Goal: Transaction & Acquisition: Purchase product/service

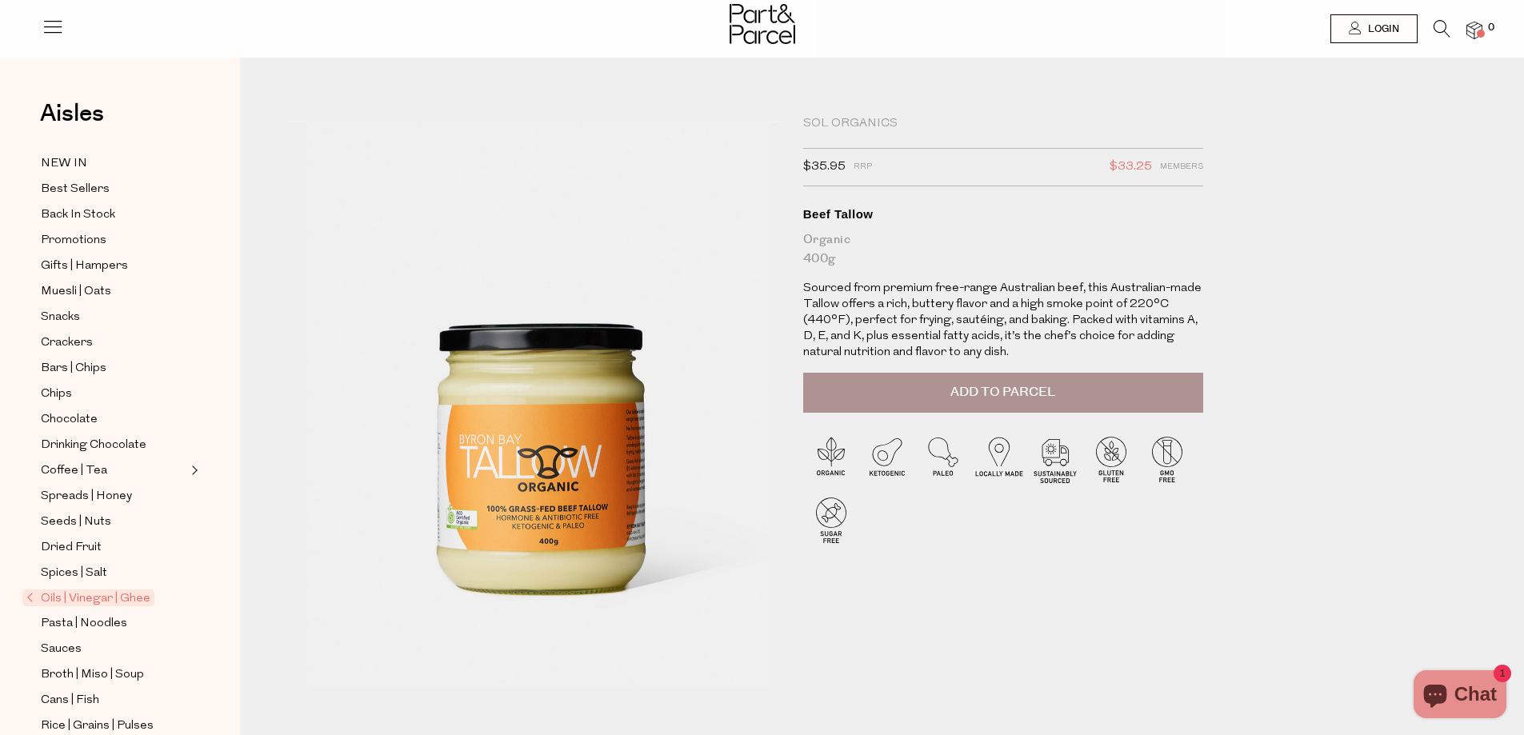
click at [1034, 389] on span "Add to Parcel" at bounding box center [1002, 392] width 105 height 18
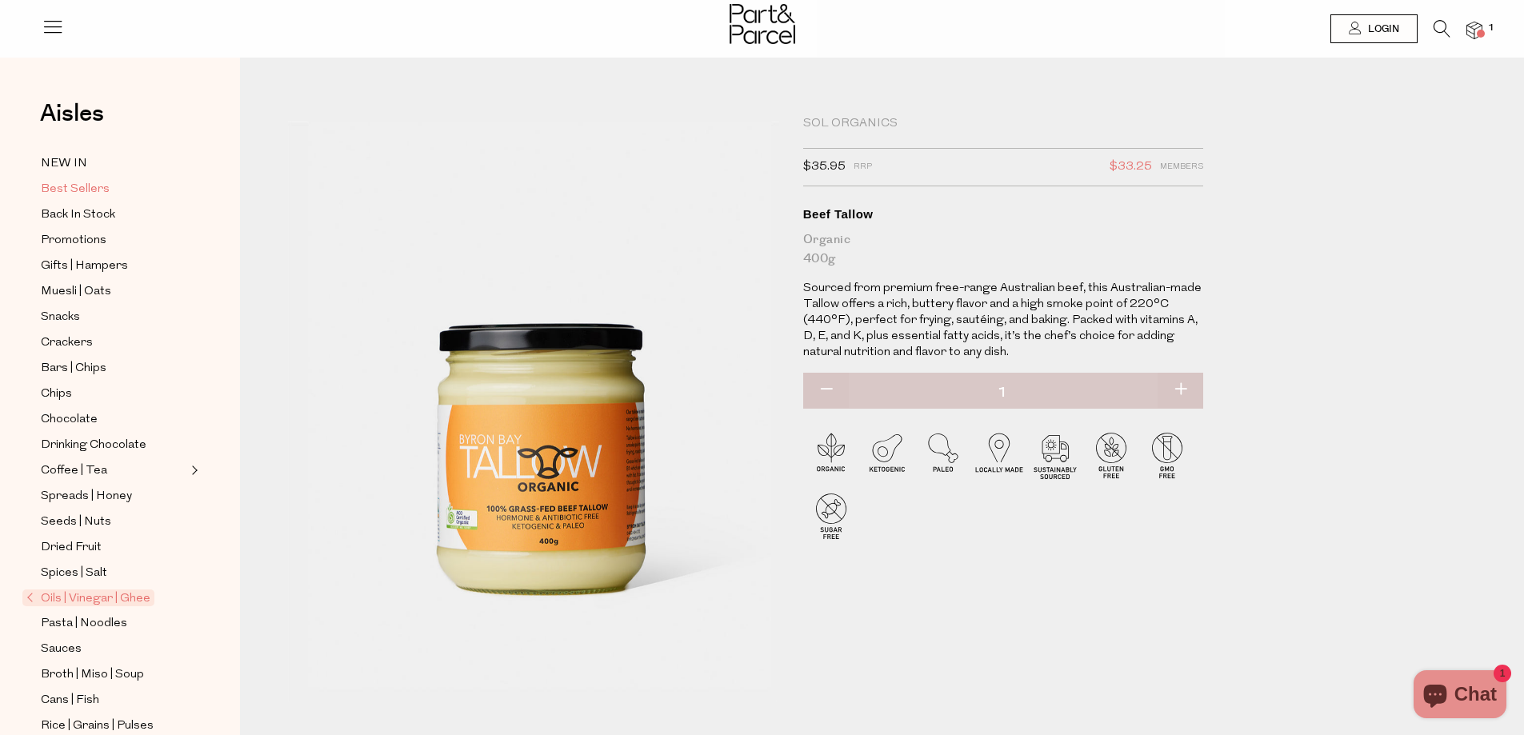
click at [83, 183] on span "Best Sellers" at bounding box center [75, 189] width 69 height 19
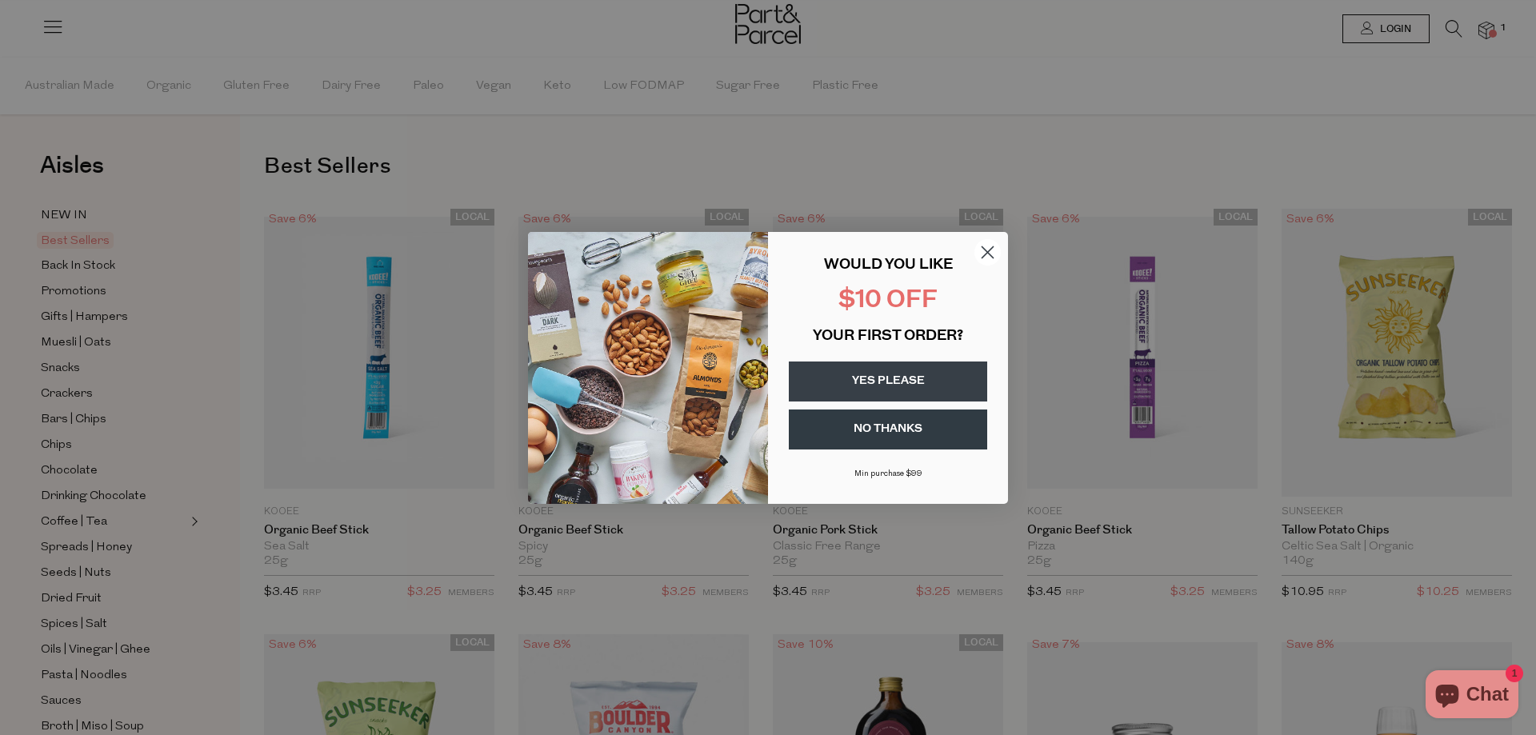
click at [929, 387] on button "YES PLEASE" at bounding box center [888, 381] width 198 height 40
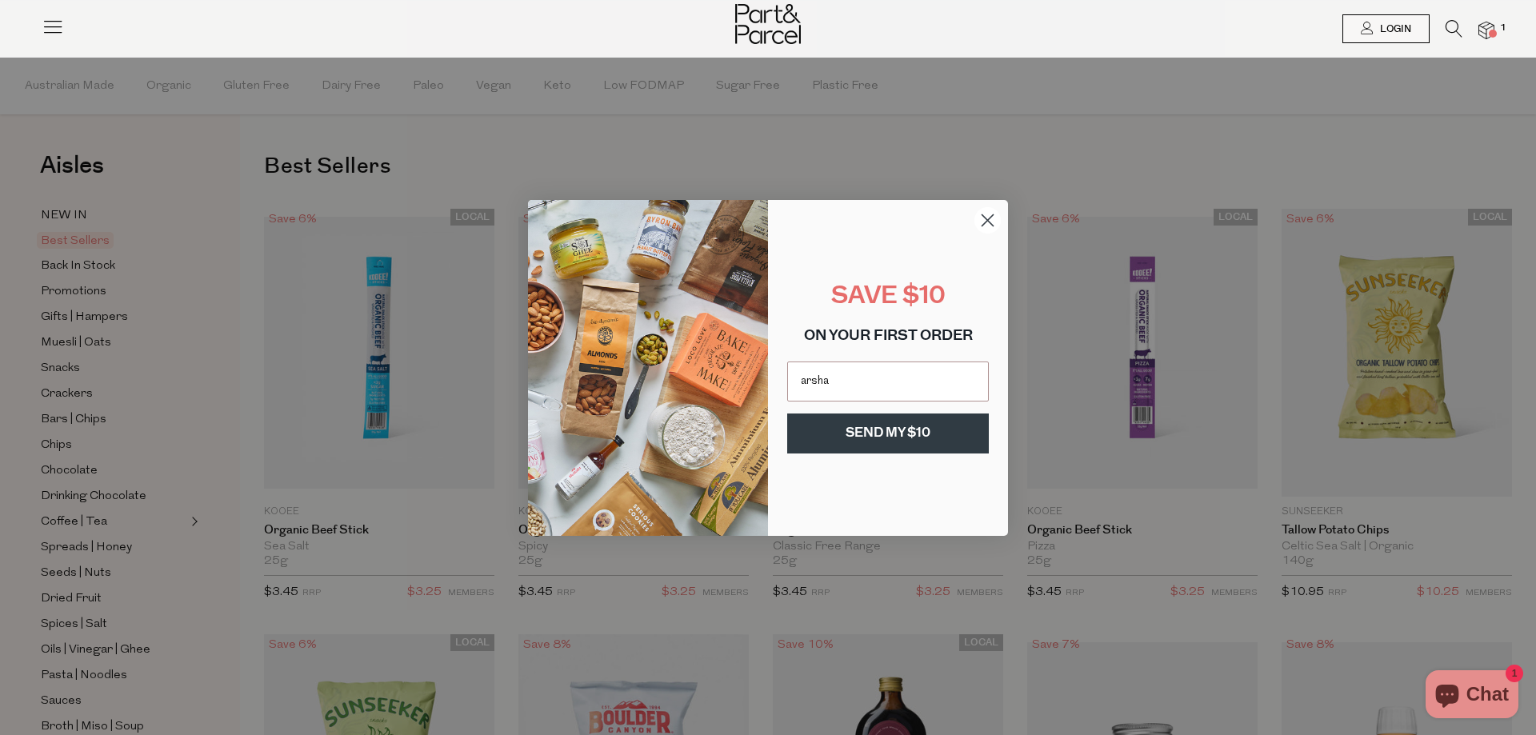
type input "arshanematy@gmail.com"
click at [942, 424] on button "SEND MY $10" at bounding box center [888, 433] width 202 height 40
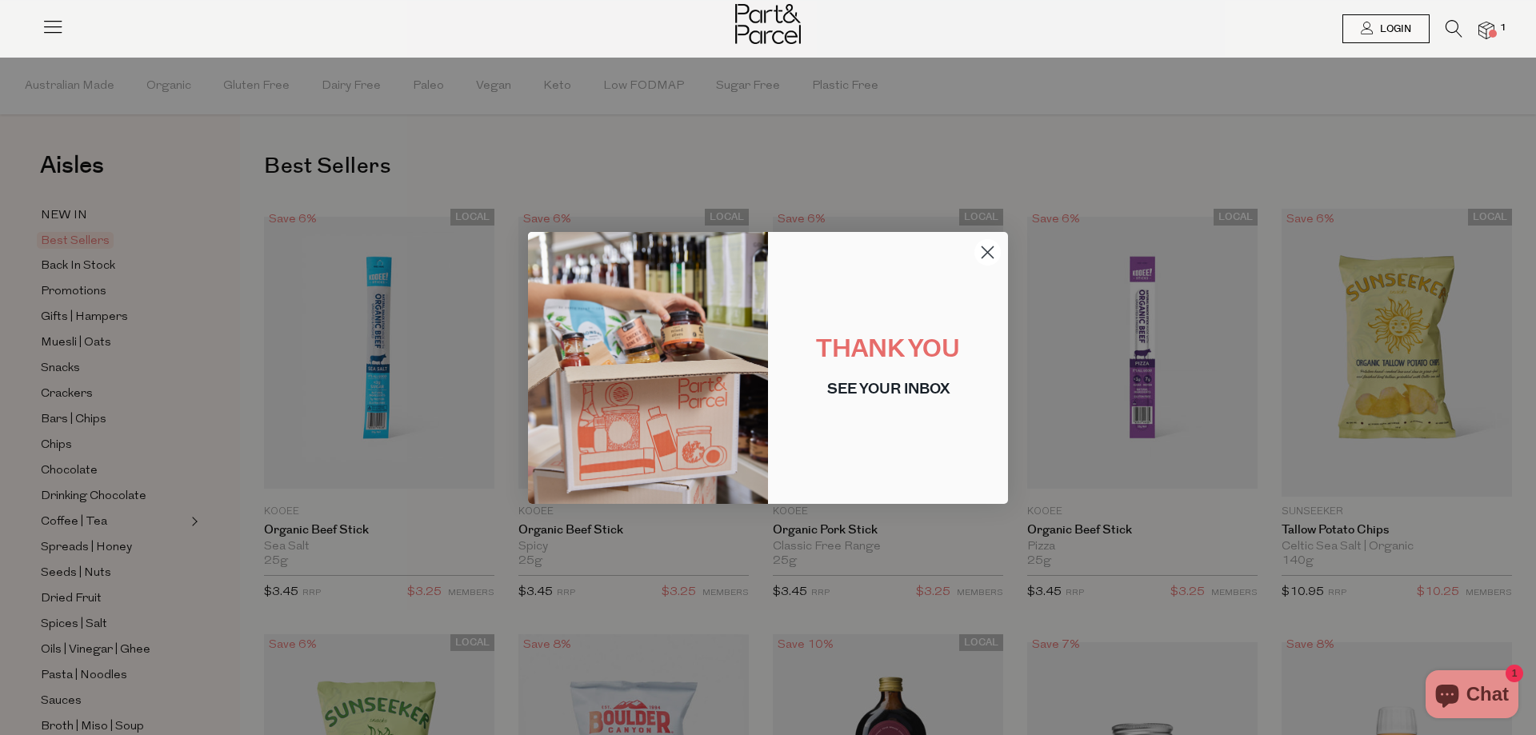
click at [985, 258] on circle "Close dialog" at bounding box center [987, 251] width 26 height 26
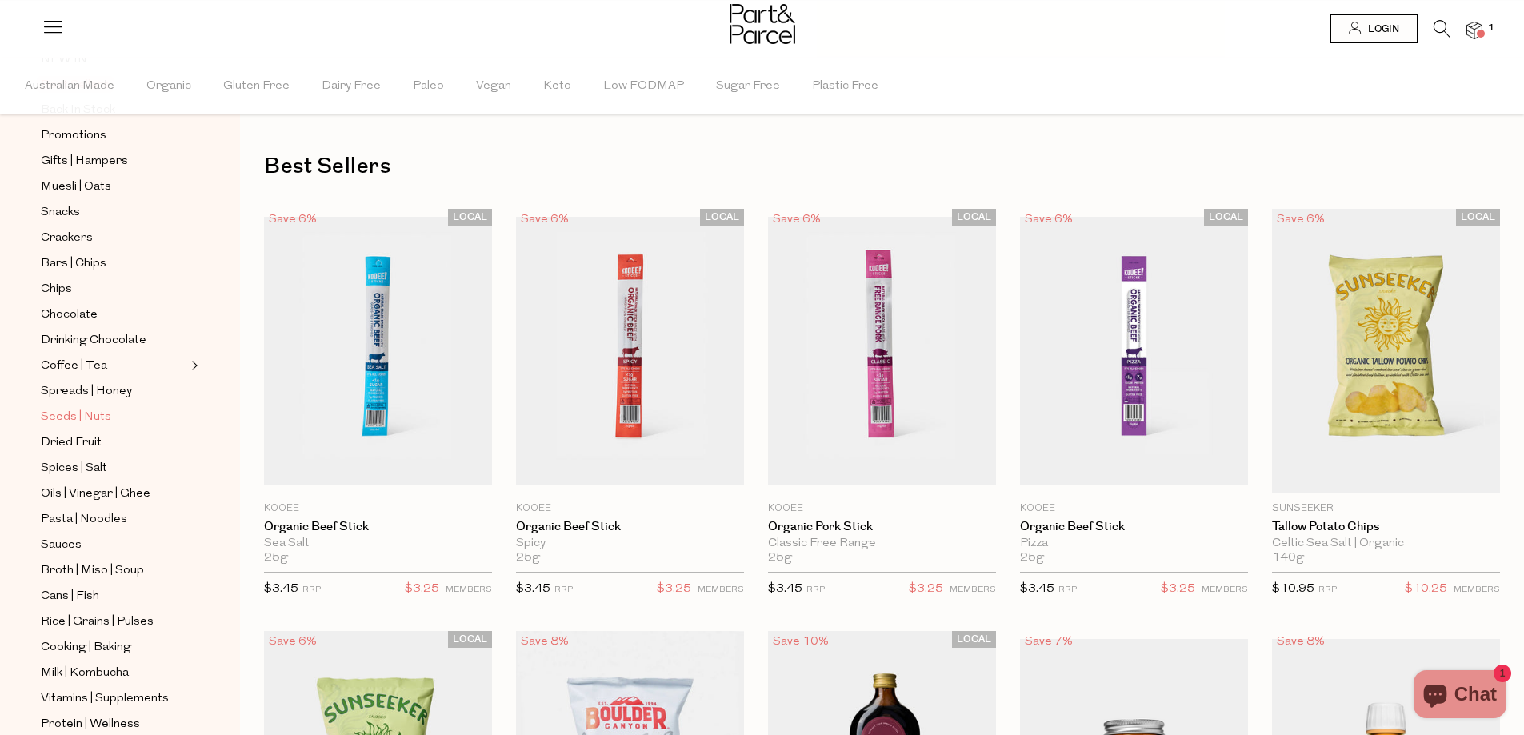
scroll to position [160, 0]
click at [90, 481] on span "Oils | Vinegar | Ghee" at bounding box center [96, 490] width 110 height 19
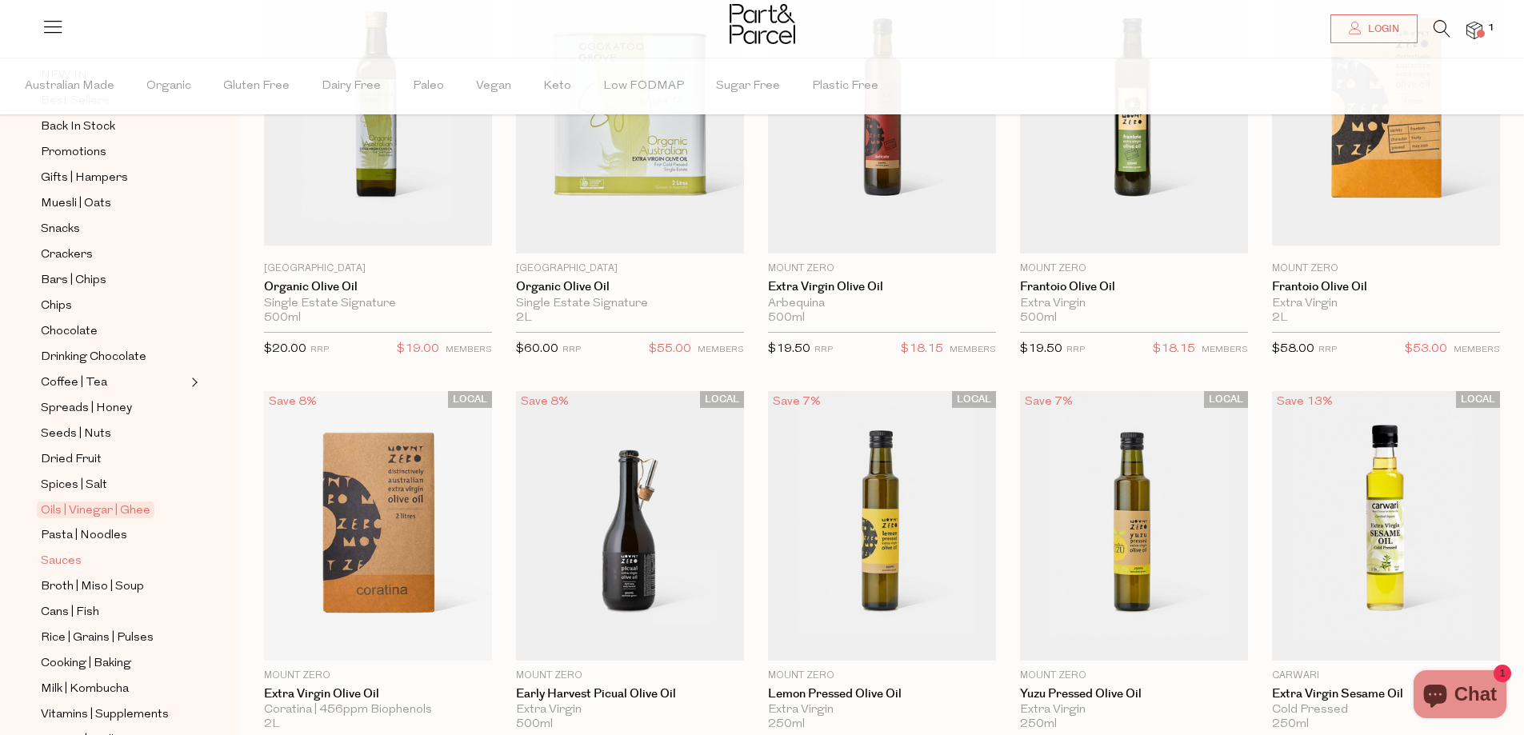
scroll to position [138, 0]
click at [61, 554] on span "Sauces" at bounding box center [61, 563] width 41 height 19
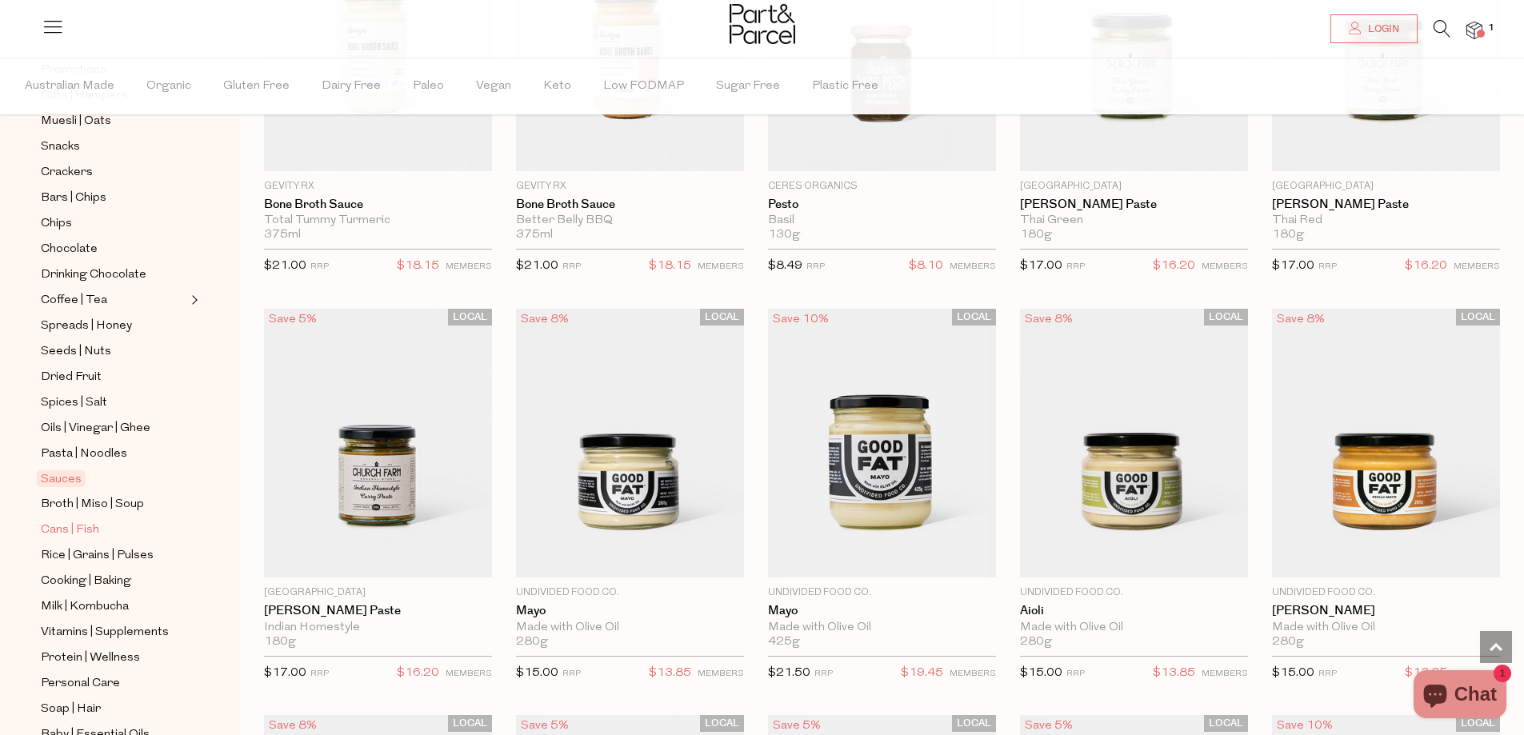
scroll to position [240, 0]
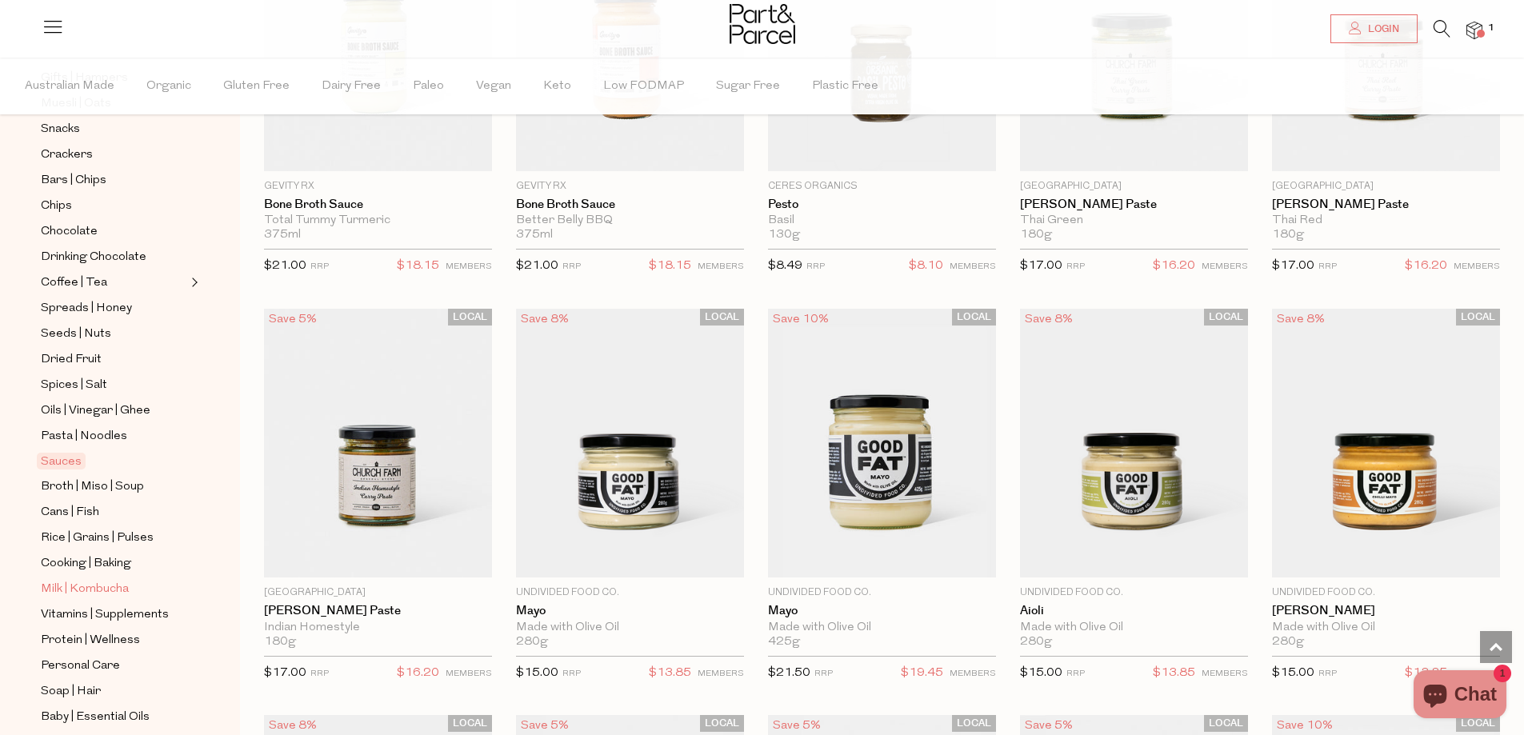
click at [96, 580] on span "Milk | Kombucha" at bounding box center [85, 589] width 88 height 19
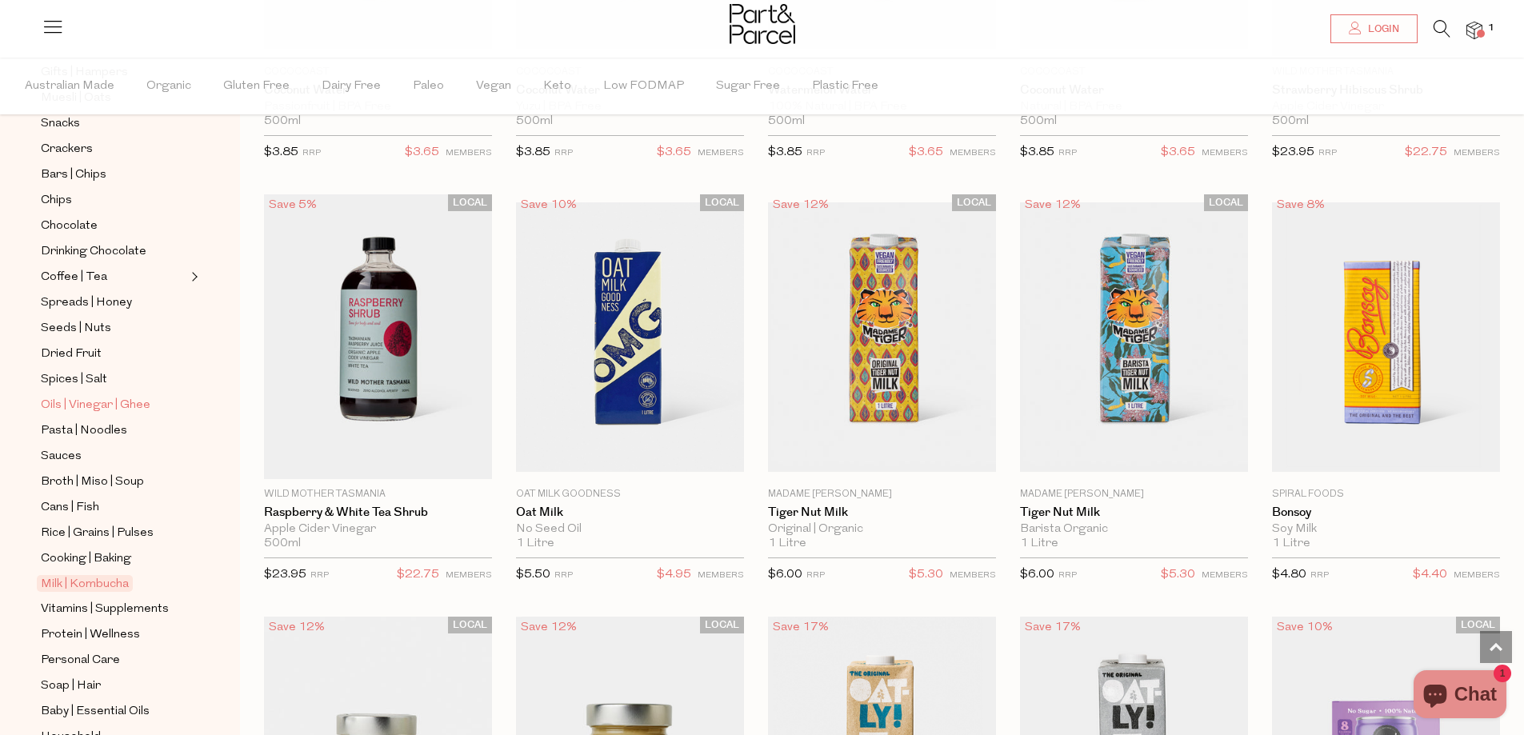
scroll to position [240, 0]
click at [112, 401] on span "Oils | Vinegar | Ghee" at bounding box center [96, 410] width 110 height 19
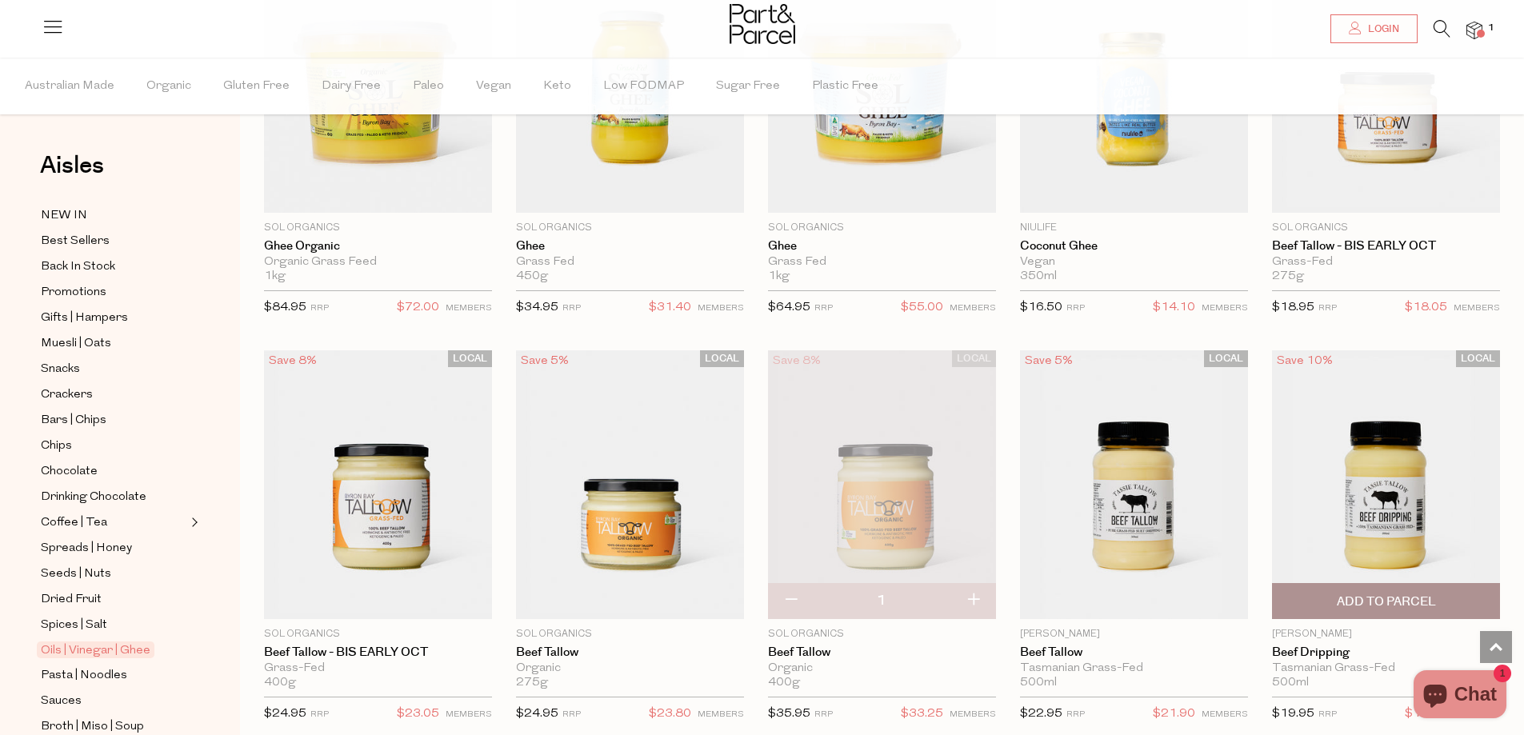
scroll to position [2328, 0]
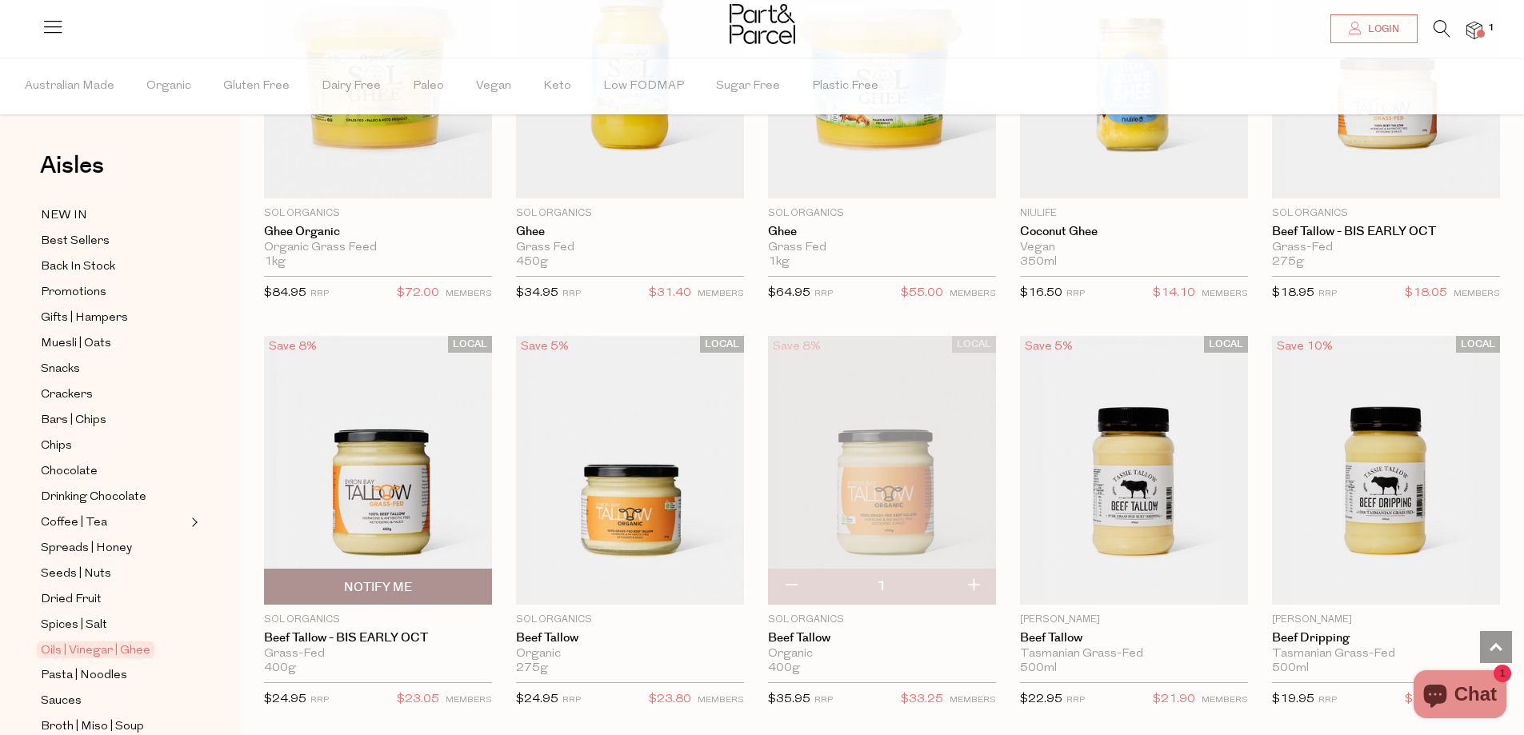
click at [373, 511] on img at bounding box center [378, 470] width 228 height 269
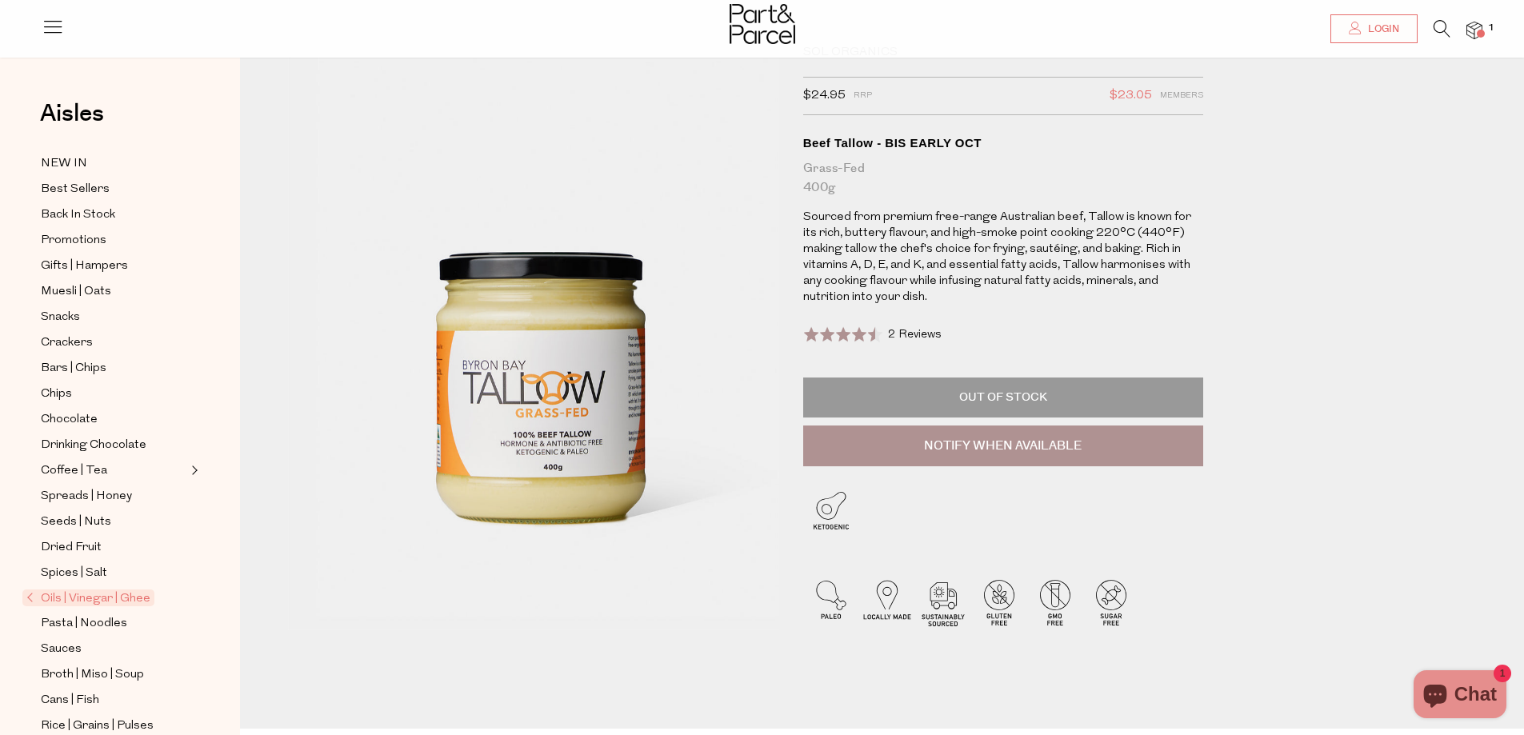
scroll to position [80, 0]
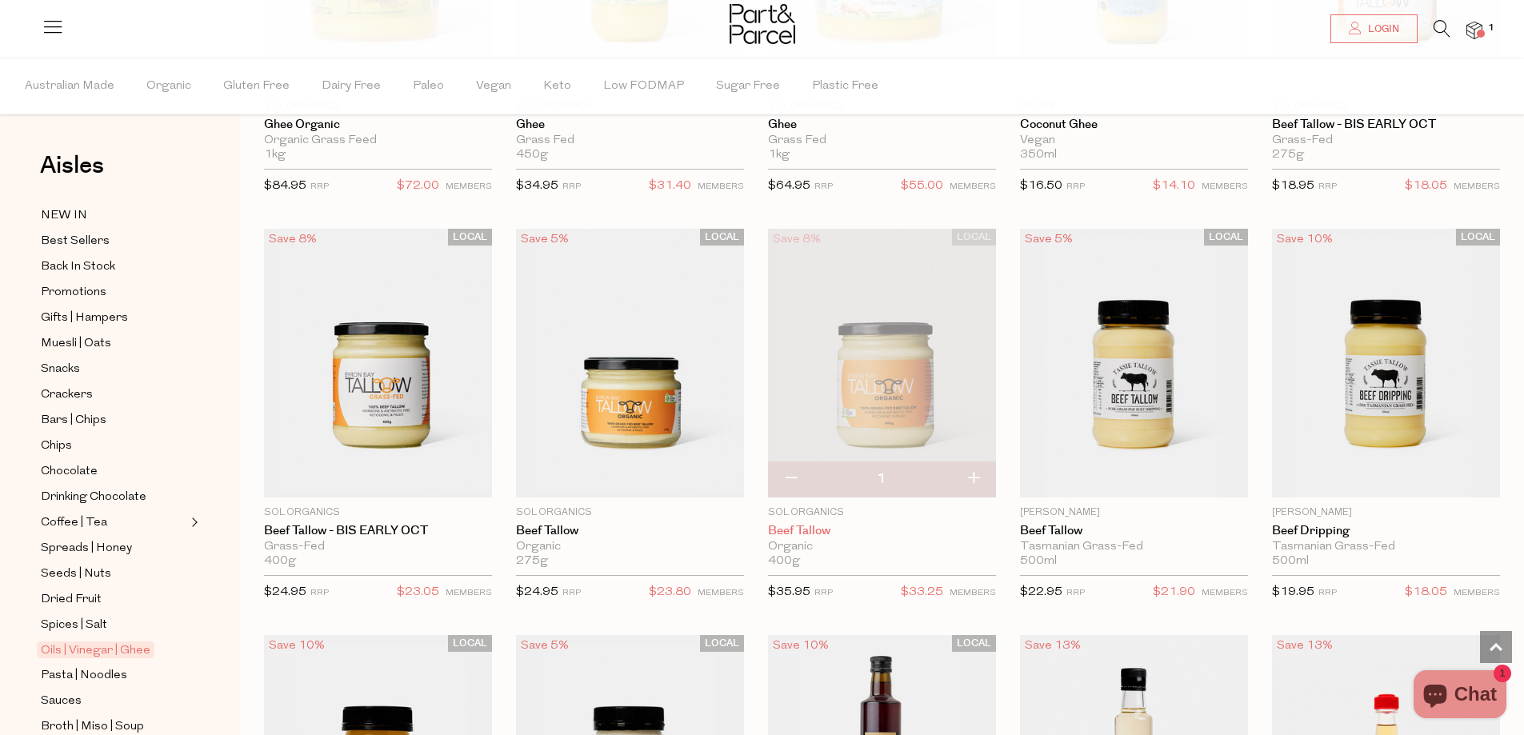
scroll to position [2454, 0]
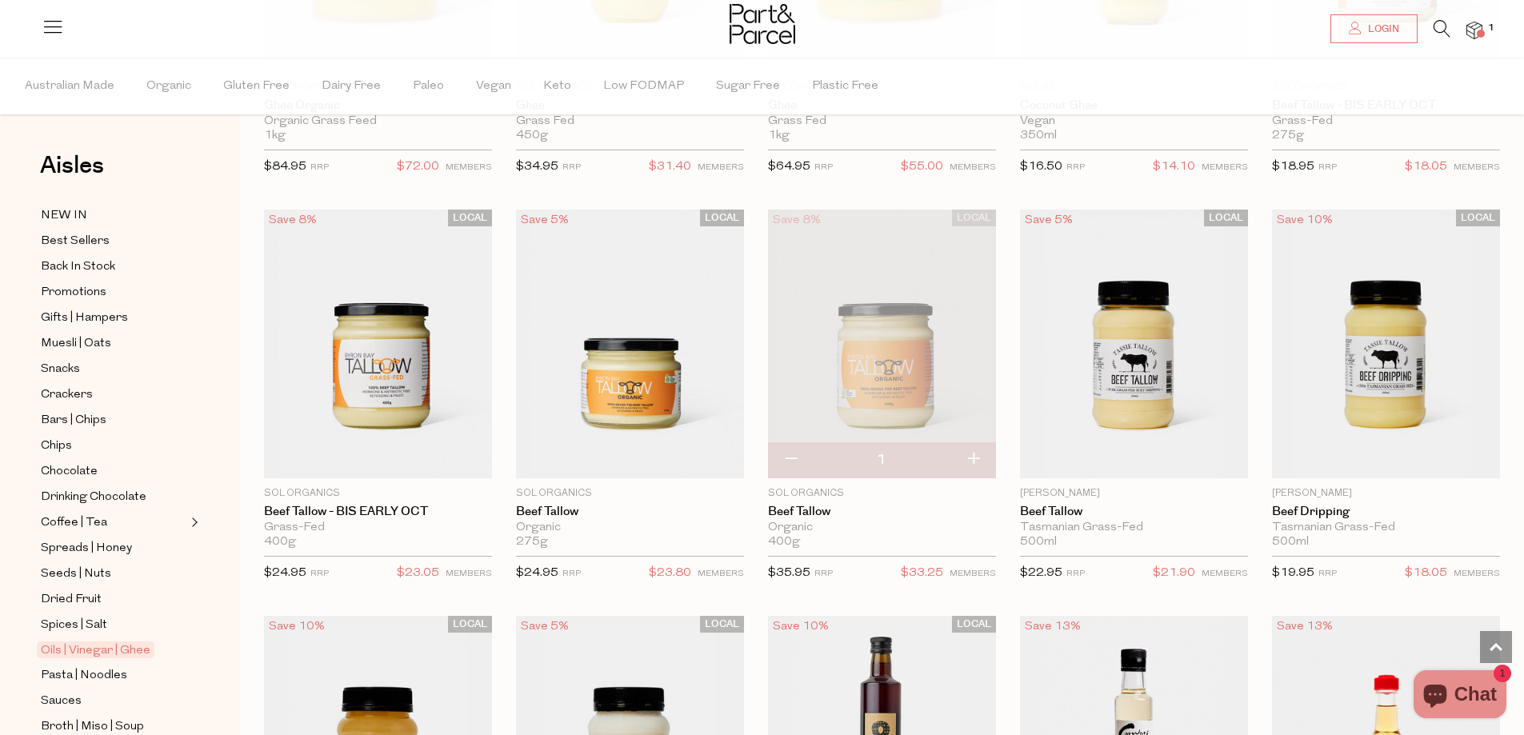
click at [910, 350] on img at bounding box center [882, 344] width 228 height 269
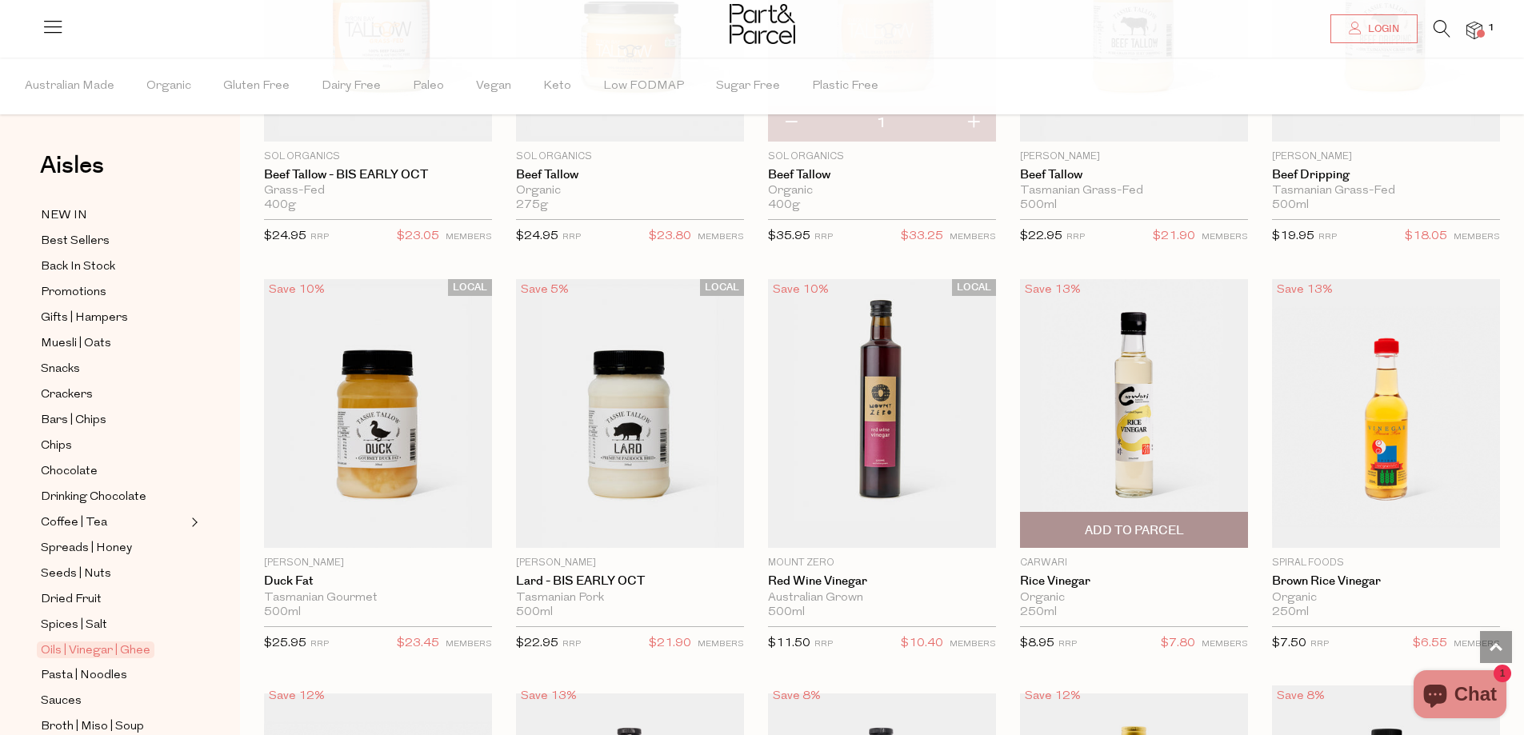
scroll to position [2794, 0]
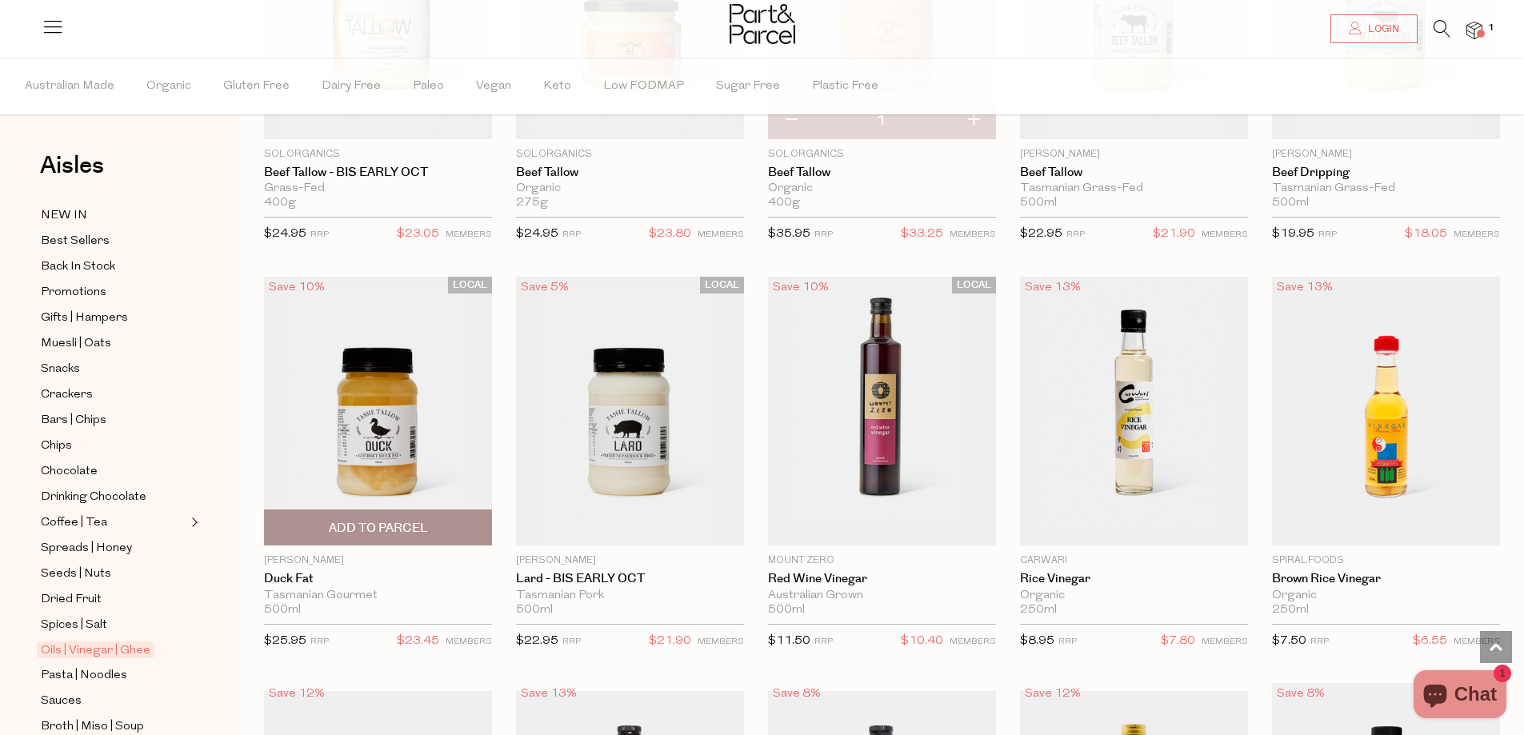
click at [457, 406] on img at bounding box center [378, 411] width 228 height 269
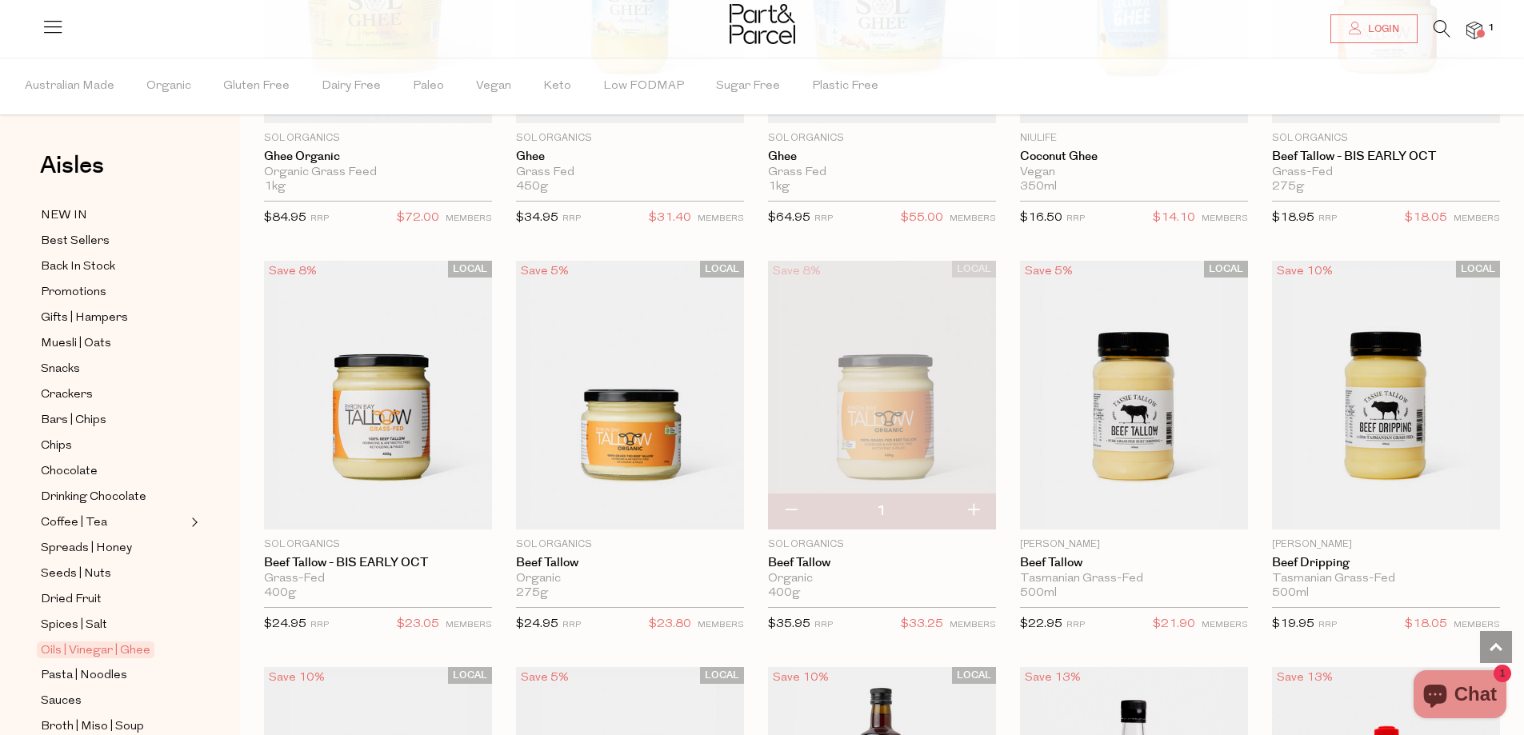
scroll to position [2402, 0]
click at [1473, 26] on img at bounding box center [1474, 31] width 16 height 18
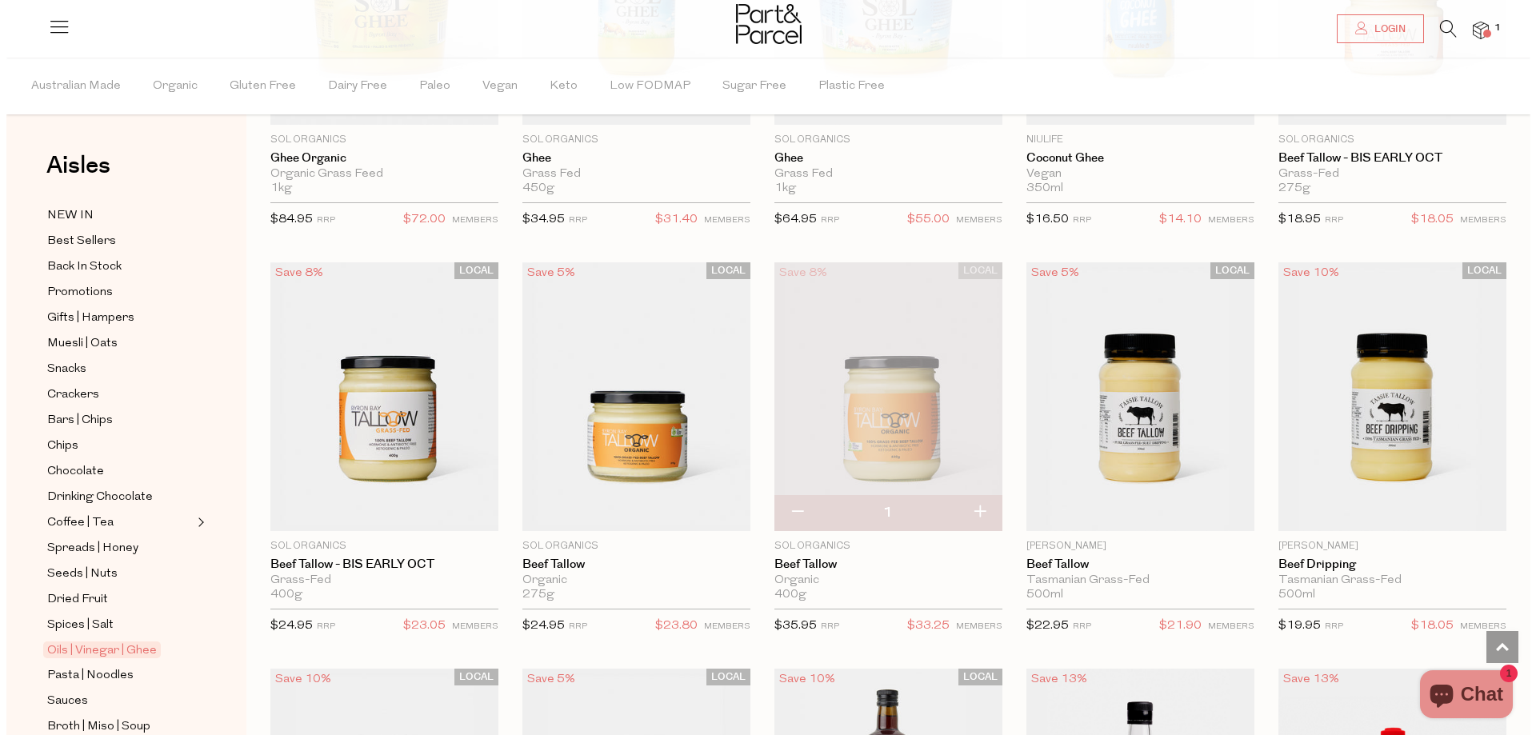
scroll to position [2416, 0]
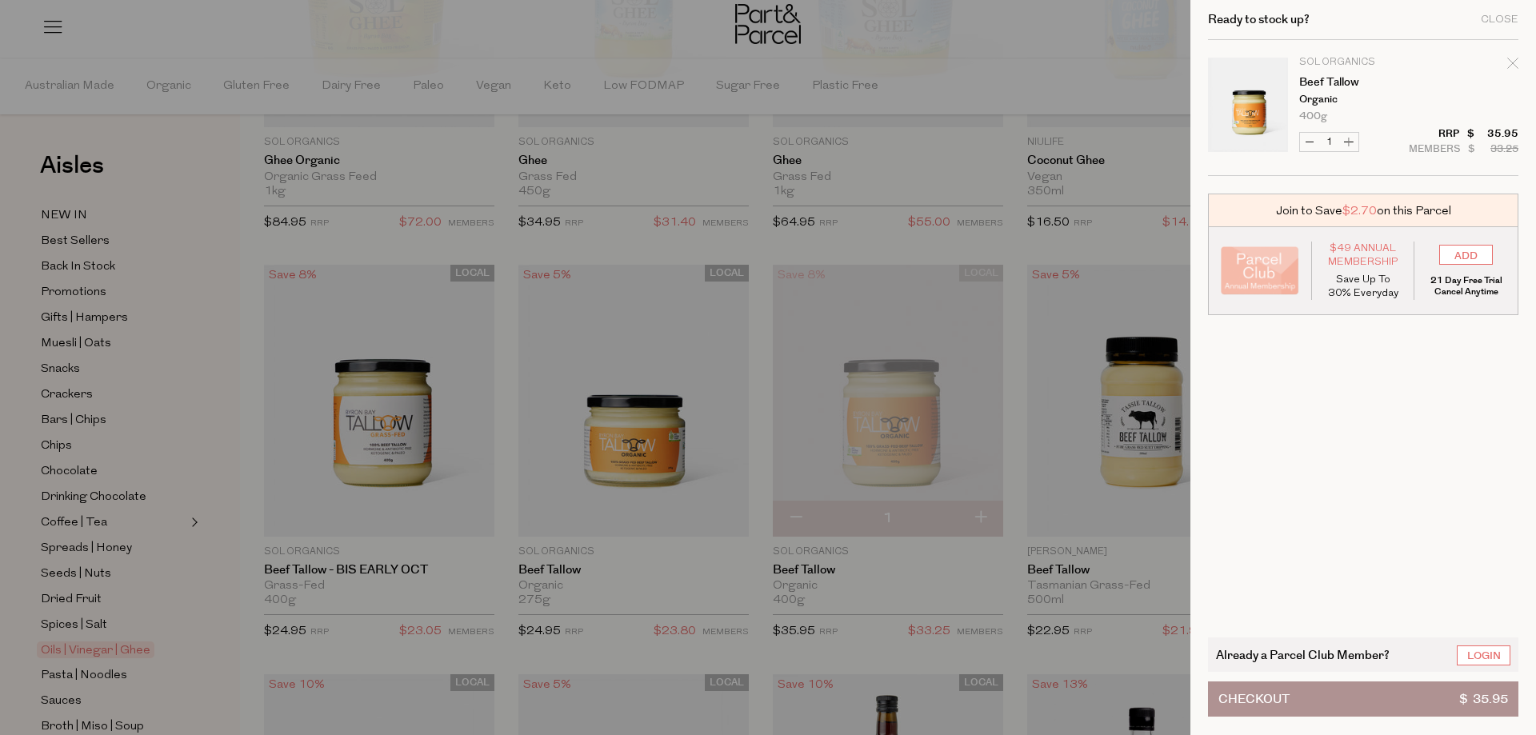
click at [1422, 698] on button "Checkout $ 35.95" at bounding box center [1363, 698] width 310 height 35
